Goal: Information Seeking & Learning: Learn about a topic

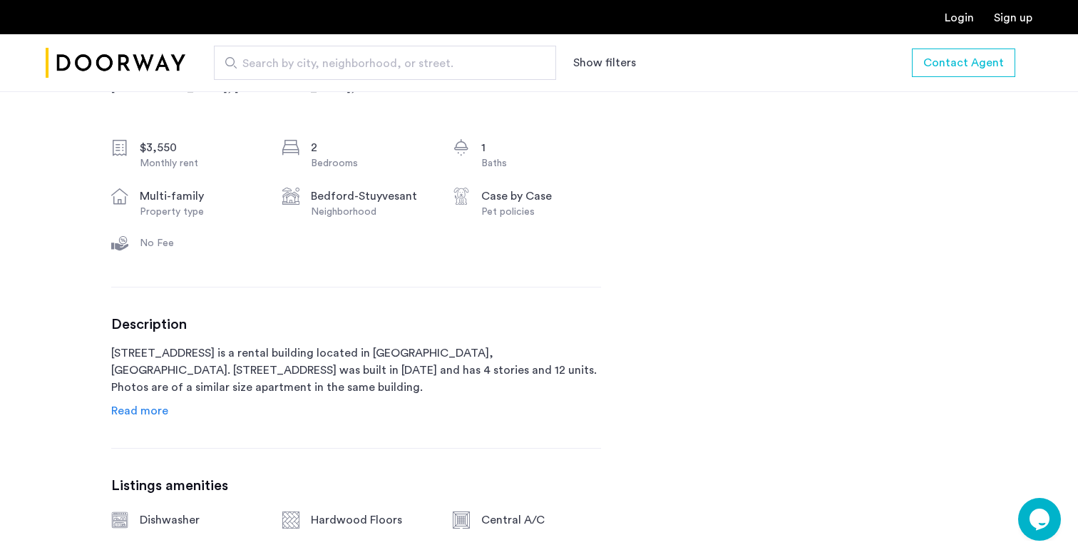
scroll to position [504, 0]
click at [123, 408] on span "Read more" at bounding box center [139, 409] width 57 height 11
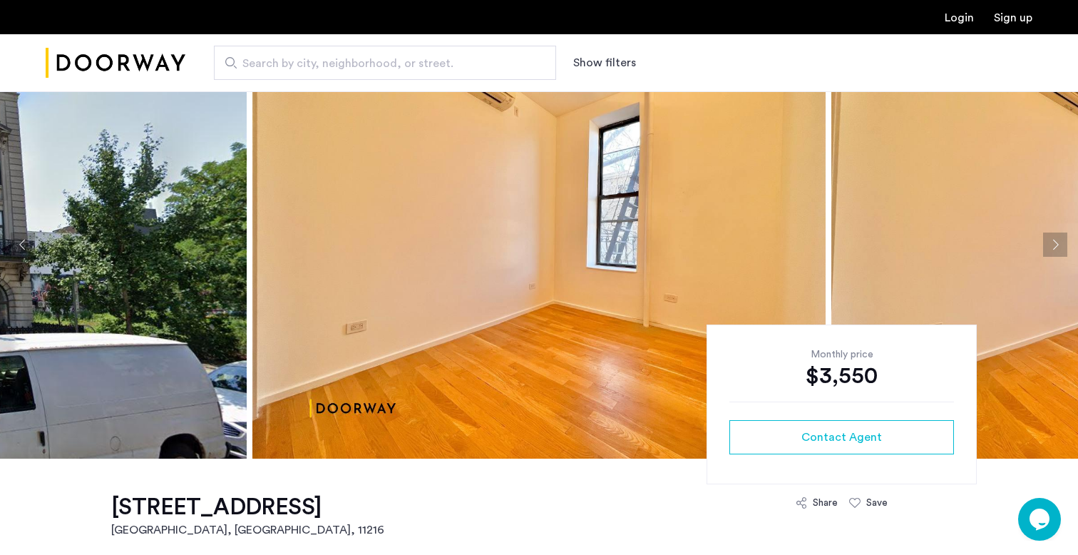
scroll to position [60, 0]
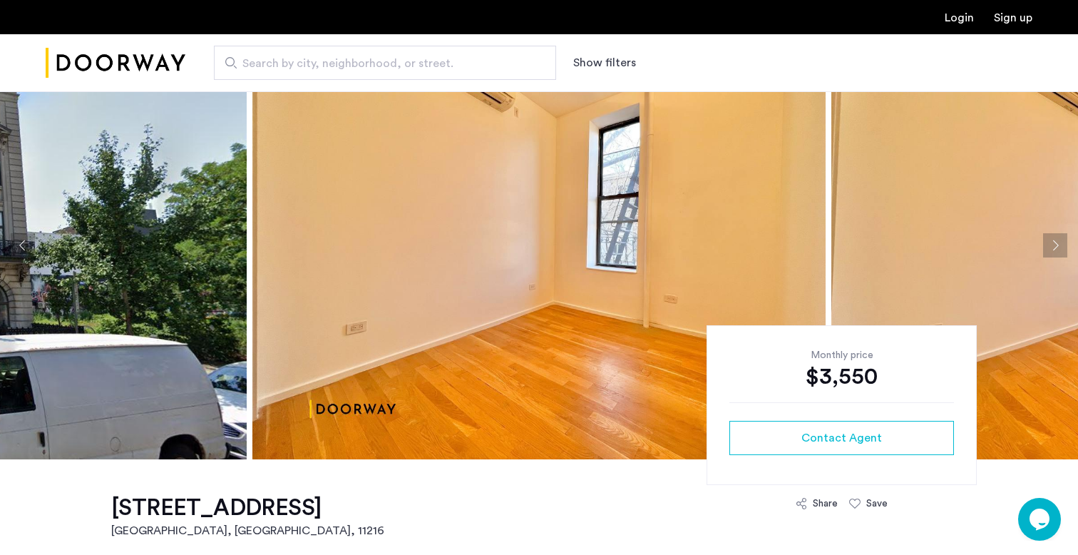
click at [1051, 248] on button "Next apartment" at bounding box center [1055, 245] width 24 height 24
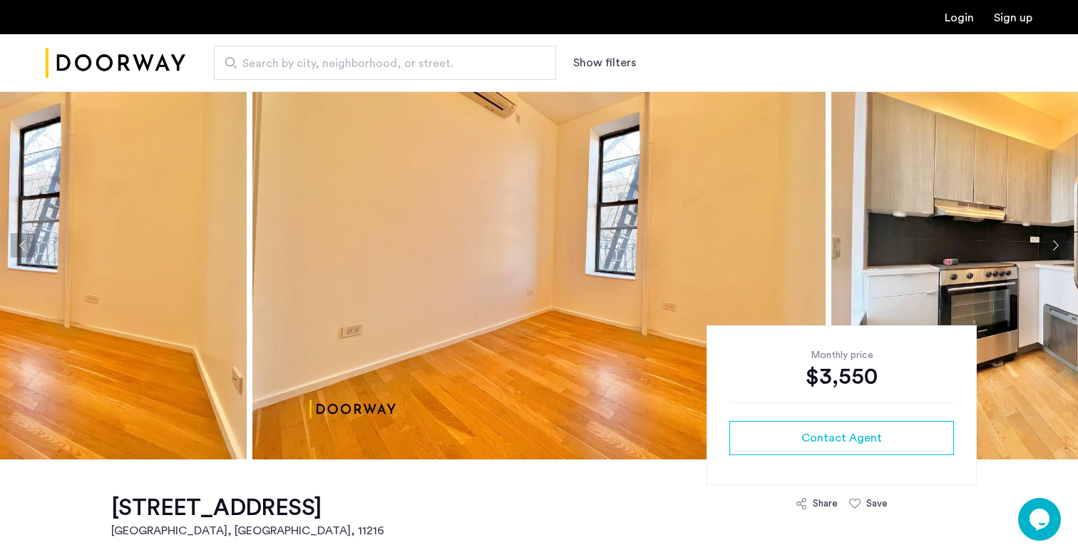
click at [1051, 248] on button "Next apartment" at bounding box center [1055, 245] width 24 height 24
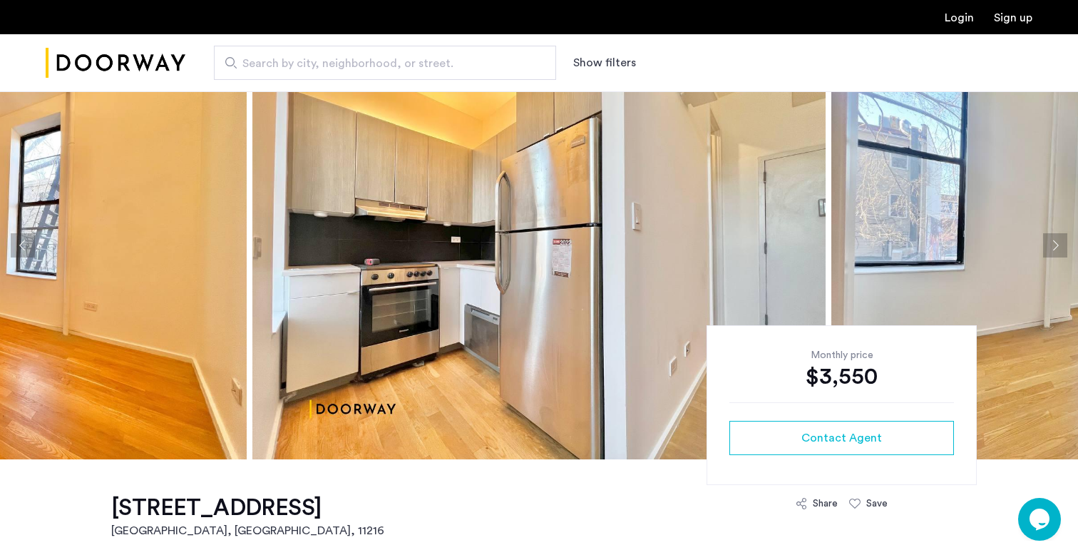
click at [1051, 248] on button "Next apartment" at bounding box center [1055, 245] width 24 height 24
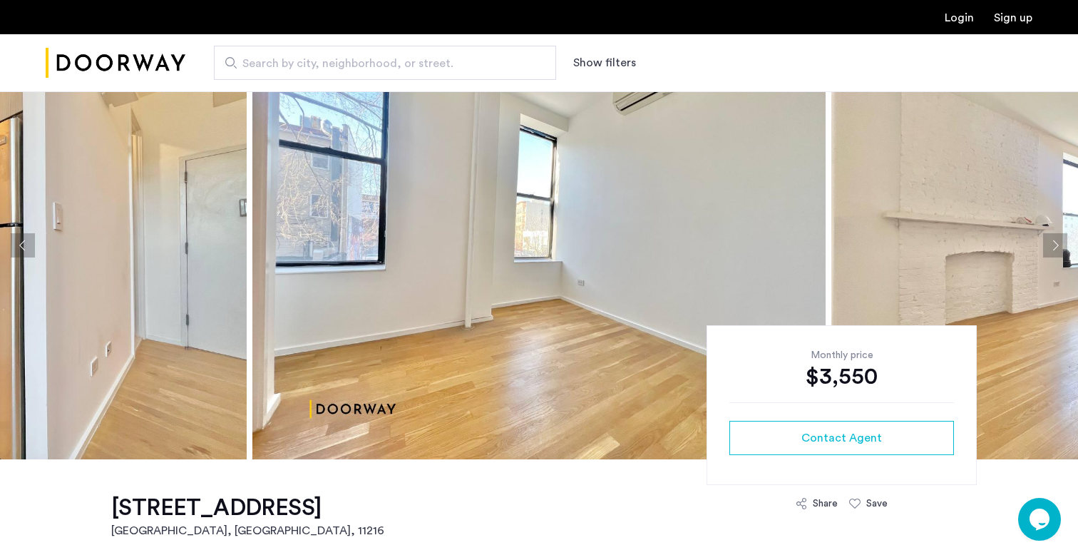
click at [1051, 248] on button "Next apartment" at bounding box center [1055, 245] width 24 height 24
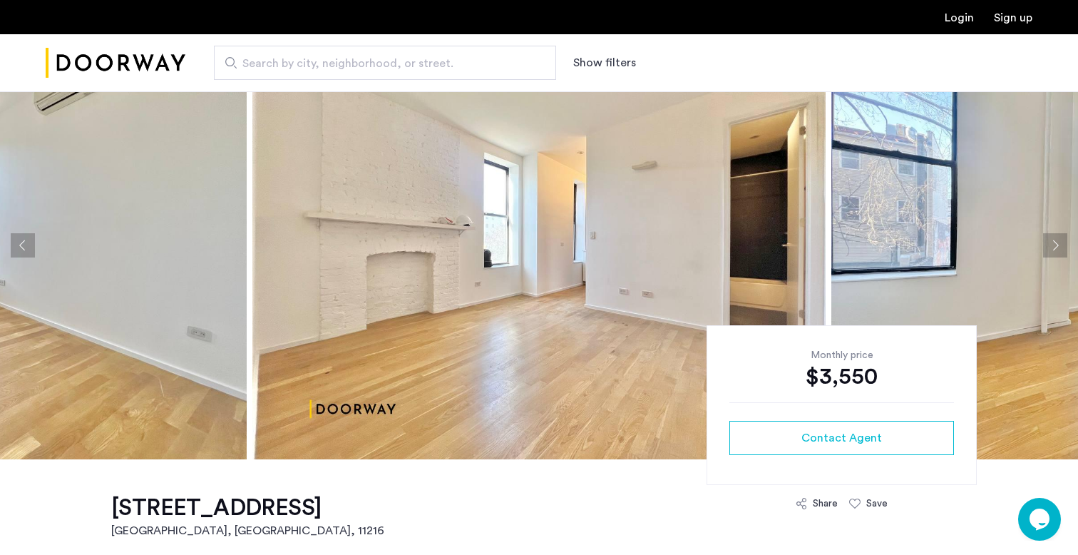
click at [1050, 248] on button "Next apartment" at bounding box center [1055, 245] width 24 height 24
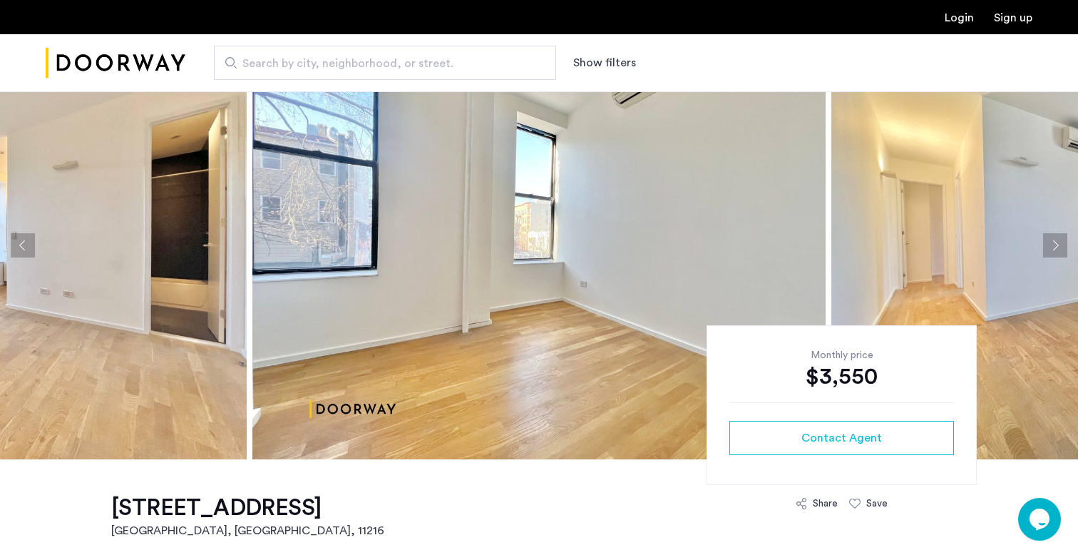
click at [1050, 248] on button "Next apartment" at bounding box center [1055, 245] width 24 height 24
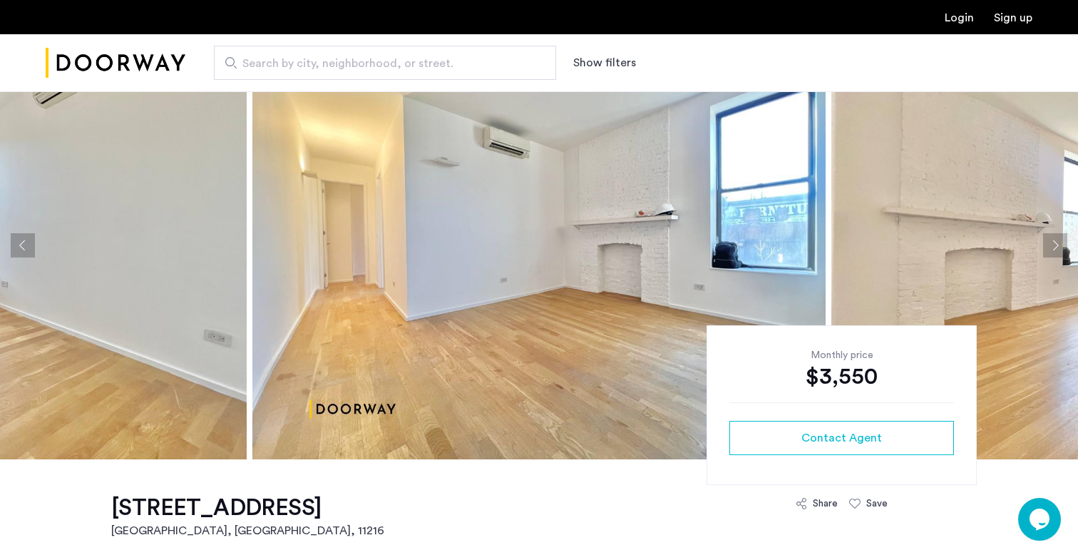
click at [1050, 248] on button "Next apartment" at bounding box center [1055, 245] width 24 height 24
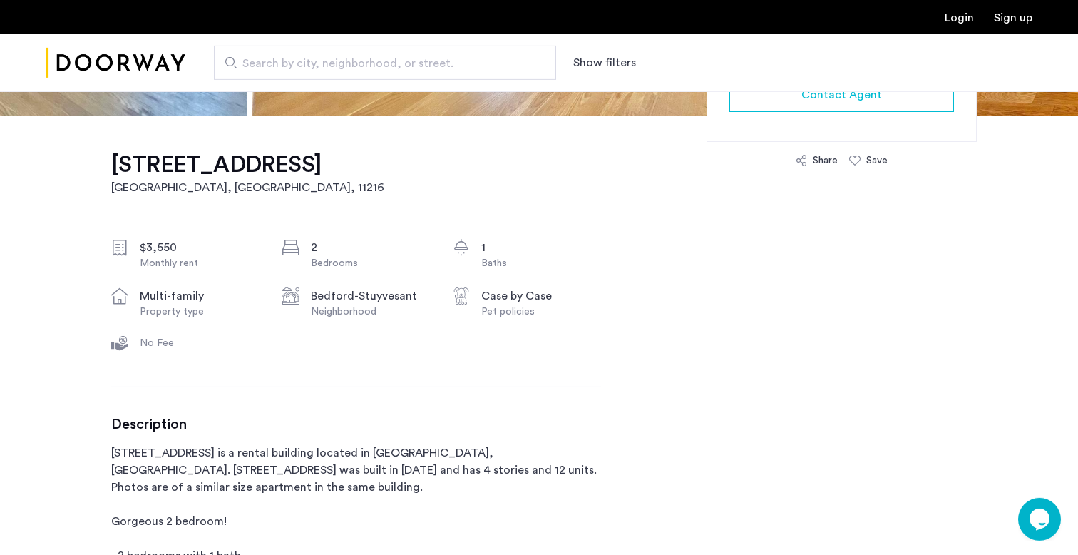
scroll to position [420, 0]
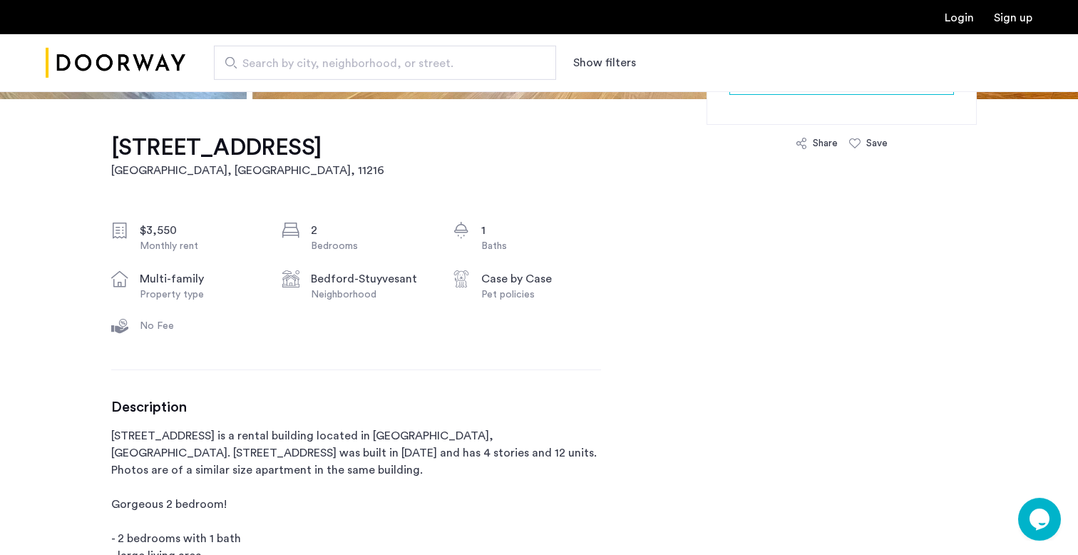
drag, startPoint x: 392, startPoint y: 150, endPoint x: 118, endPoint y: 146, distance: 274.6
drag, startPoint x: 103, startPoint y: 145, endPoint x: 312, endPoint y: 155, distance: 209.2
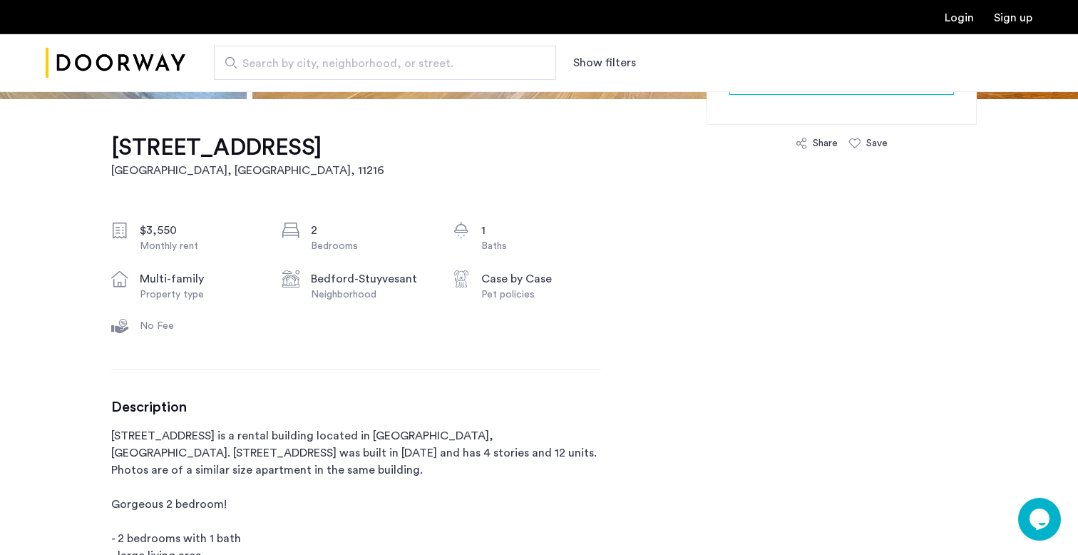
click at [312, 146] on h1 "[STREET_ADDRESS]" at bounding box center [247, 147] width 273 height 29
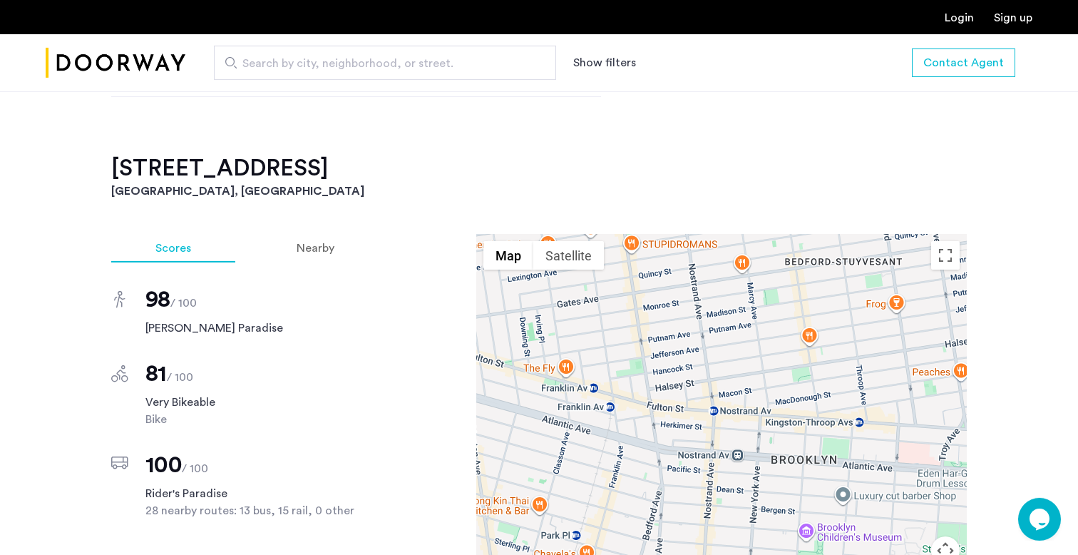
scroll to position [1416, 0]
click at [342, 233] on div "Nearby" at bounding box center [315, 247] width 126 height 29
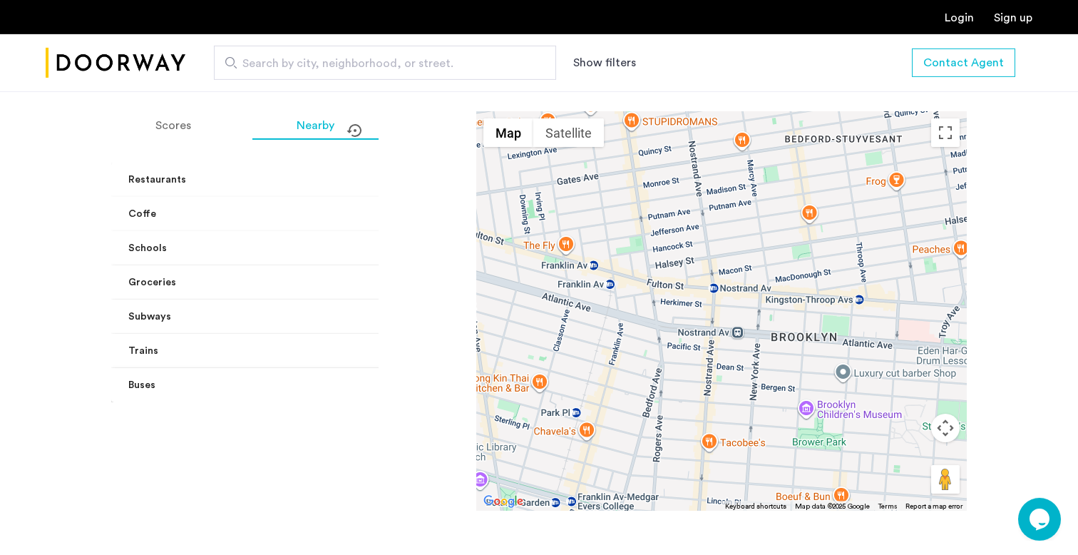
scroll to position [1540, 0]
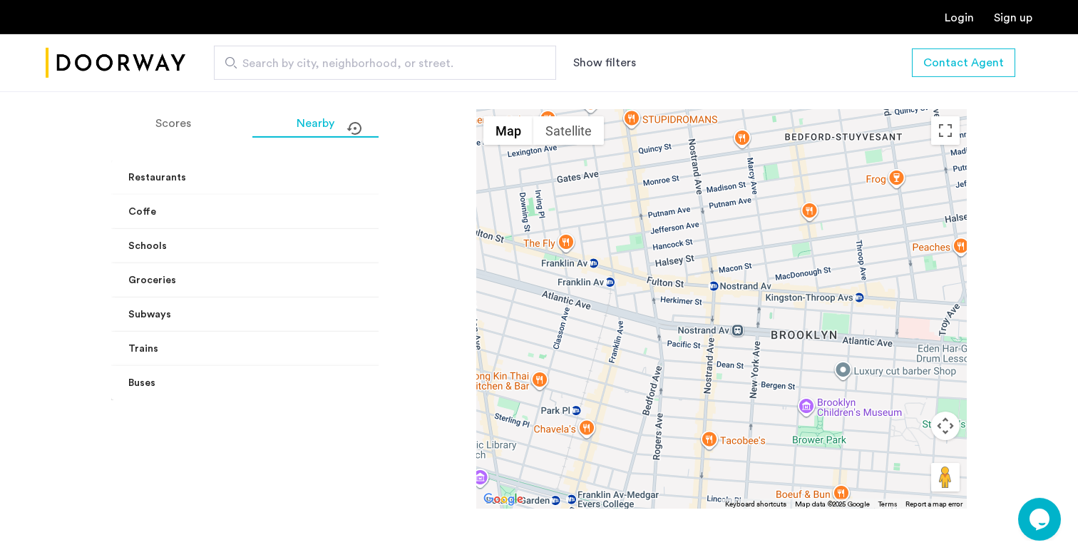
click at [355, 342] on span "Trains" at bounding box center [286, 349] width 316 height 15
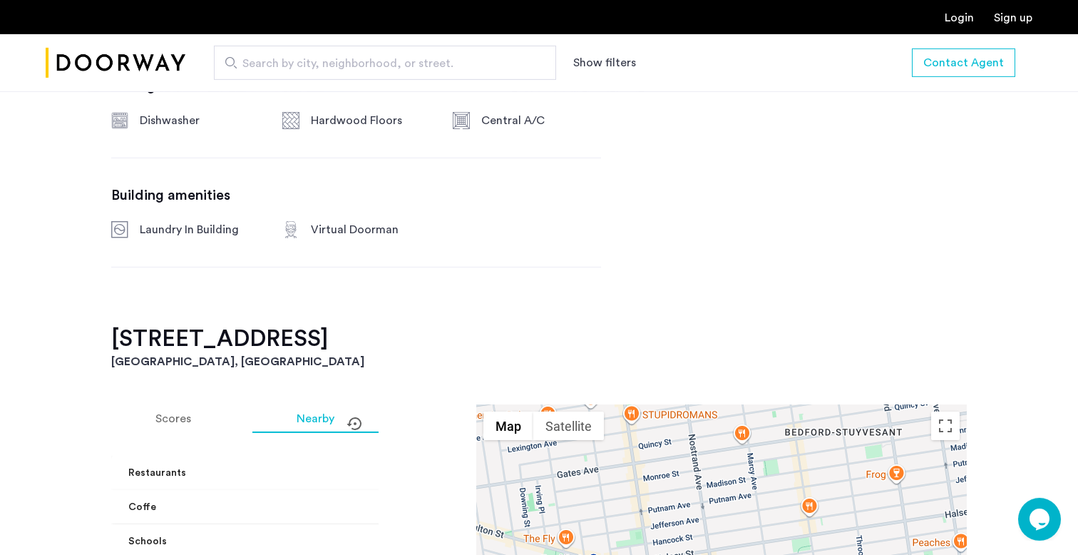
scroll to position [1214, 0]
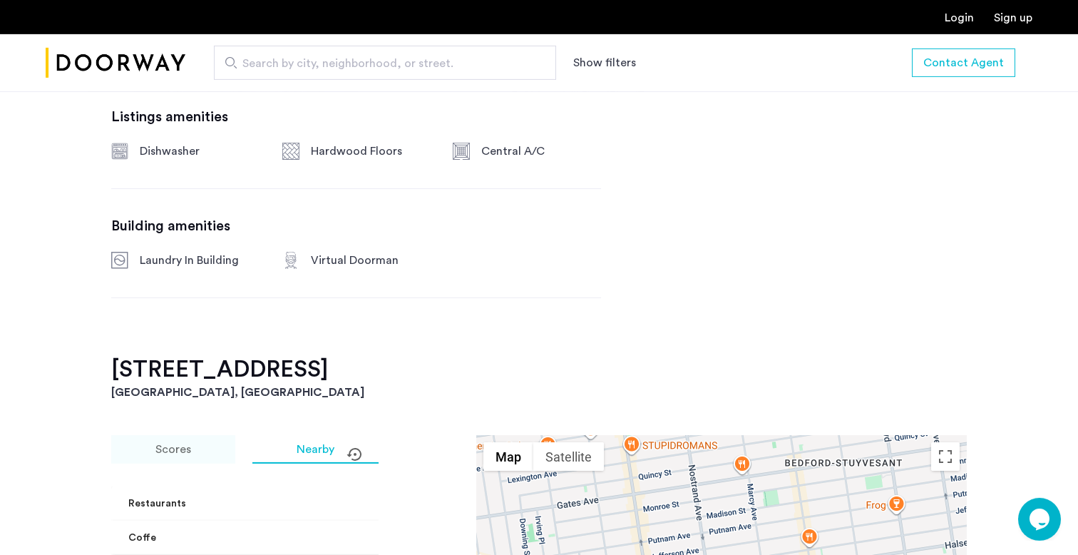
click at [183, 435] on div "Scores" at bounding box center [173, 449] width 124 height 29
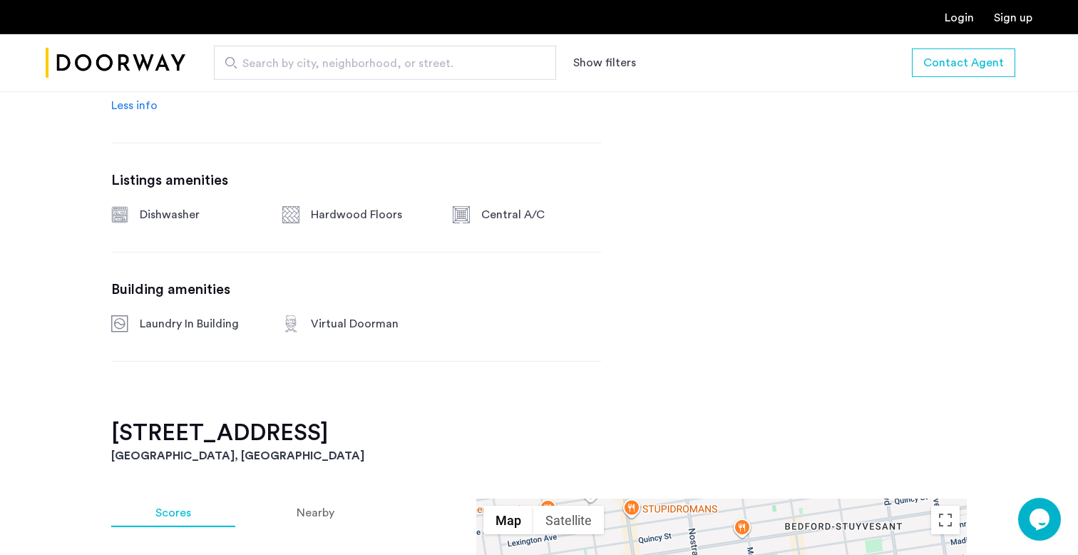
scroll to position [1140, 0]
